Goal: Information Seeking & Learning: Get advice/opinions

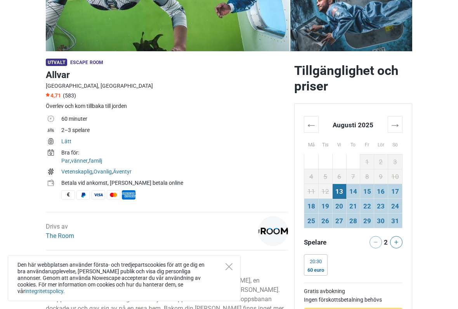
scroll to position [187, 0]
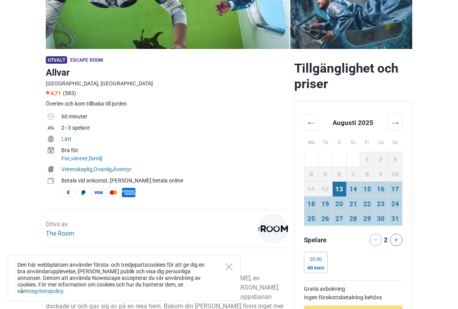
click at [352, 191] on font "14" at bounding box center [354, 189] width 8 height 8
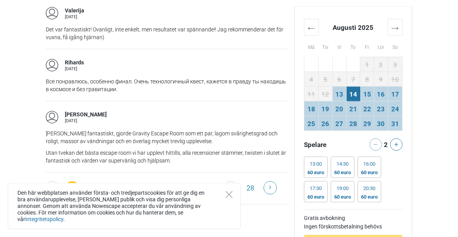
scroll to position [1457, 0]
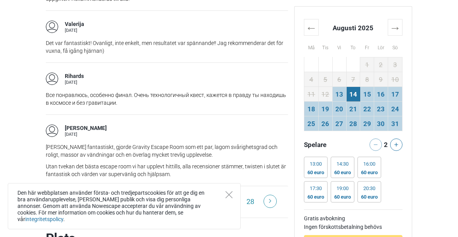
click at [93, 198] on font "2" at bounding box center [92, 202] width 4 height 8
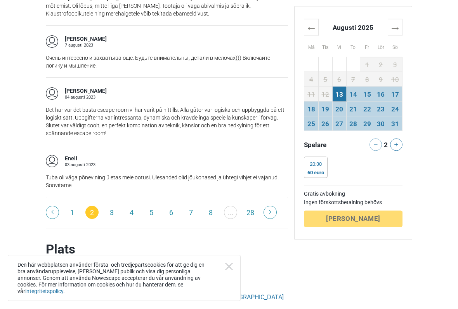
scroll to position [1457, 0]
click at [268, 206] on link at bounding box center [270, 212] width 13 height 13
click at [270, 210] on icon at bounding box center [270, 212] width 2 height 4
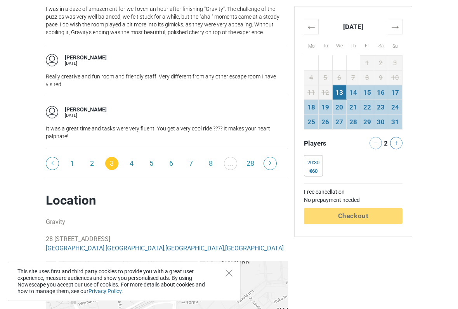
scroll to position [1458, 0]
click at [274, 167] on link at bounding box center [270, 163] width 13 height 13
click at [271, 161] on icon at bounding box center [271, 162] width 2 height 3
click at [269, 157] on link at bounding box center [270, 163] width 13 height 13
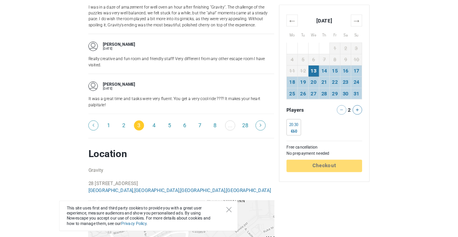
scroll to position [1499, 0]
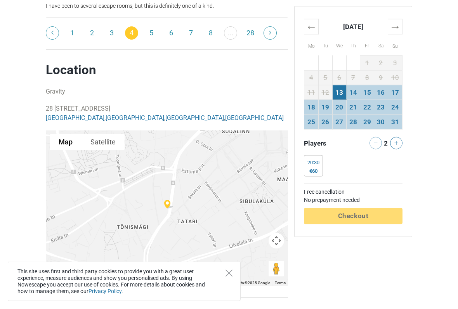
scroll to position [1650, 0]
click at [272, 37] on link at bounding box center [270, 33] width 13 height 13
